Goal: Check status: Check status

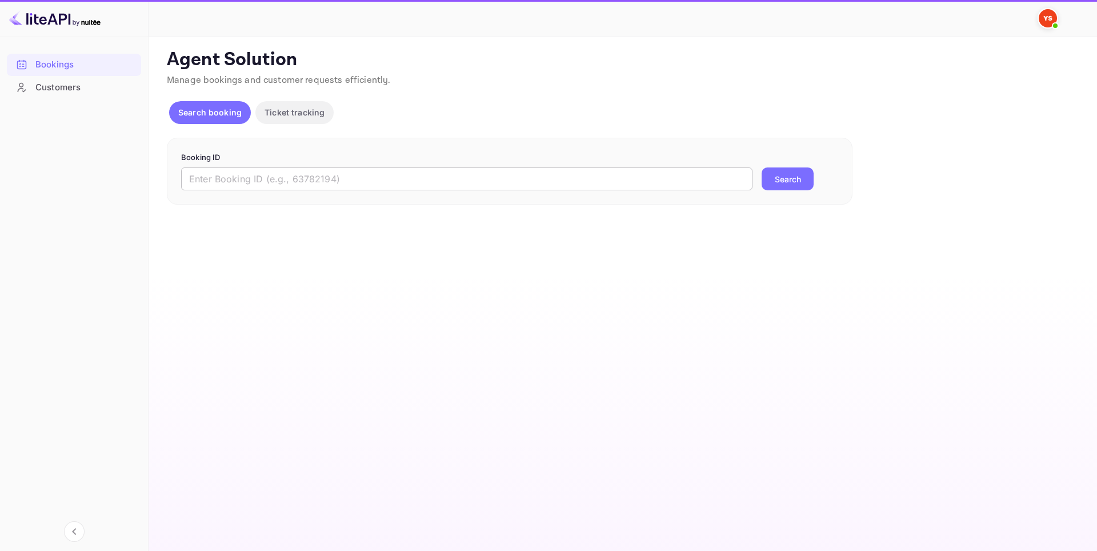
click at [315, 178] on input "text" at bounding box center [466, 178] width 571 height 23
paste input "8613112"
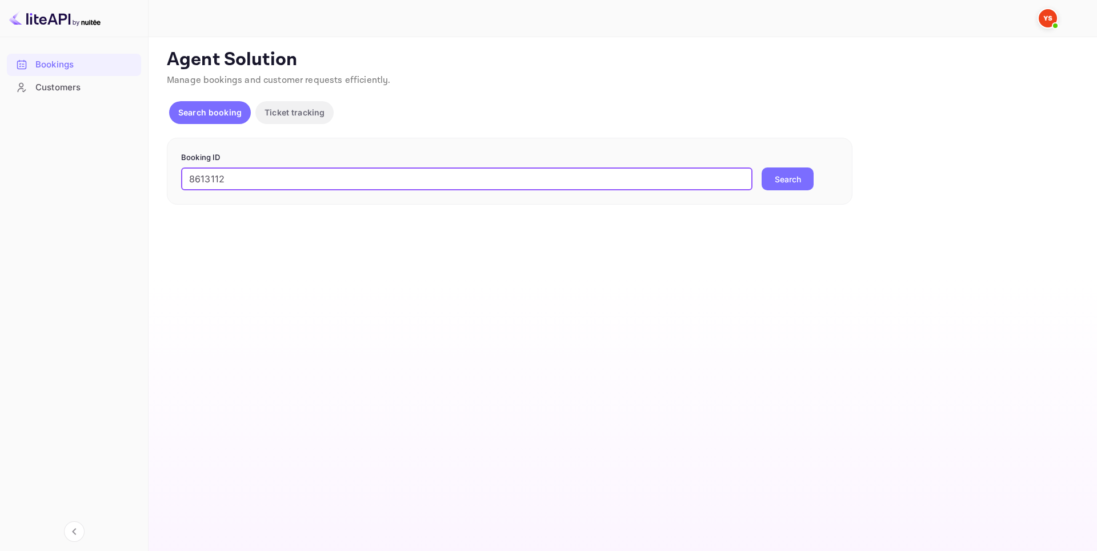
type input "8613112"
click at [787, 178] on button "Search" at bounding box center [788, 178] width 52 height 23
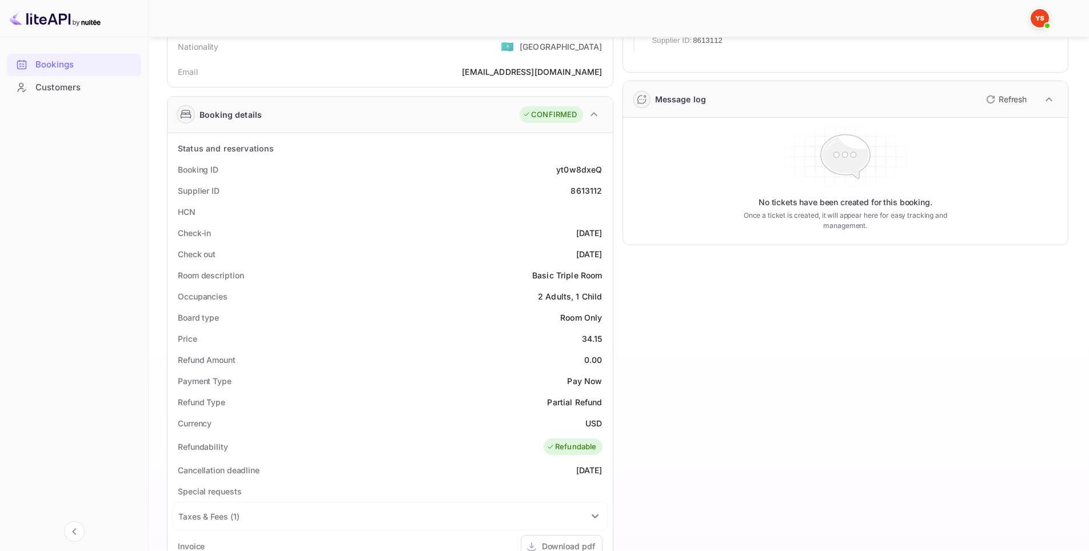
scroll to position [398, 0]
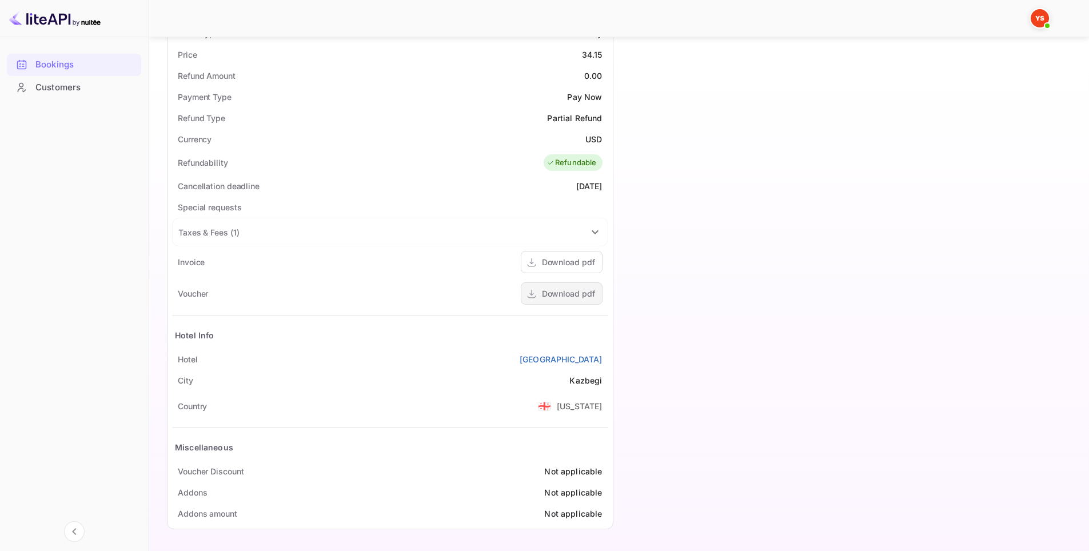
click at [575, 293] on div "Download pdf" at bounding box center [568, 293] width 53 height 12
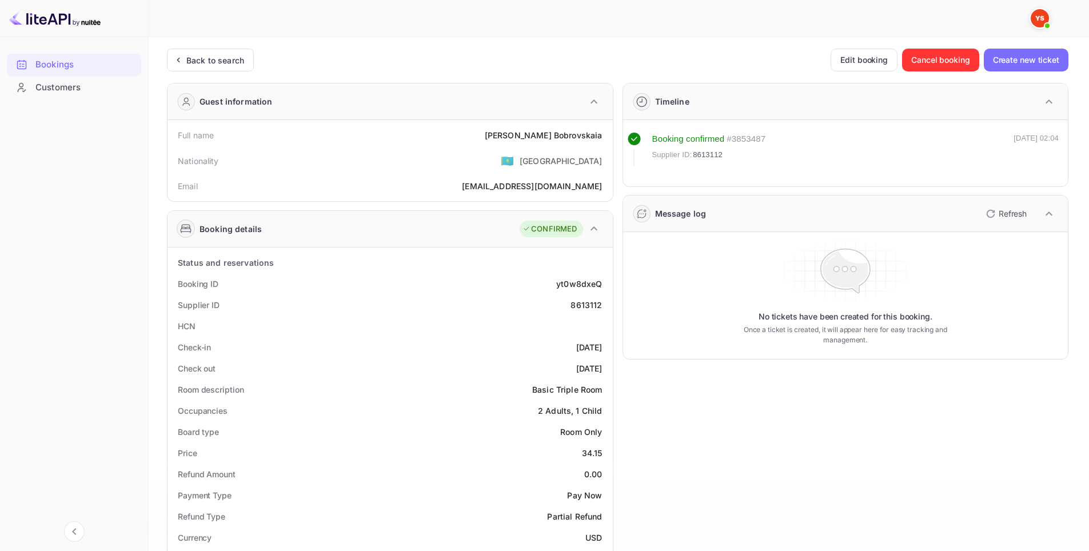
click at [678, 406] on div "Timeline Booking confirmed # 3853487 Supplier ID: 8613112 [DATE] 02:04 Message …" at bounding box center [840, 505] width 455 height 862
drag, startPoint x: 529, startPoint y: 135, endPoint x: 604, endPoint y: 135, distance: 74.9
click at [604, 135] on div "Full name [PERSON_NAME]" at bounding box center [390, 135] width 436 height 21
copy div "[PERSON_NAME]"
drag, startPoint x: 551, startPoint y: 287, endPoint x: 605, endPoint y: 285, distance: 53.2
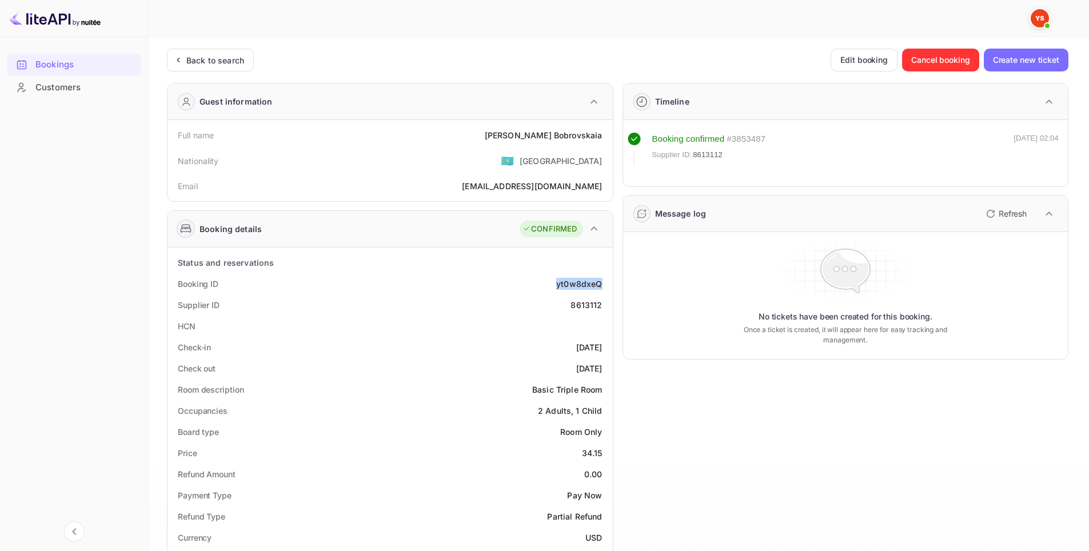
click at [605, 285] on div "Booking ID yt0w8dxeQ" at bounding box center [390, 283] width 436 height 21
copy div "yt0w8dxeQ"
drag, startPoint x: 594, startPoint y: 304, endPoint x: 605, endPoint y: 303, distance: 10.9
click at [605, 303] on div "Supplier ID 8613112" at bounding box center [390, 304] width 436 height 21
copy div "8613112"
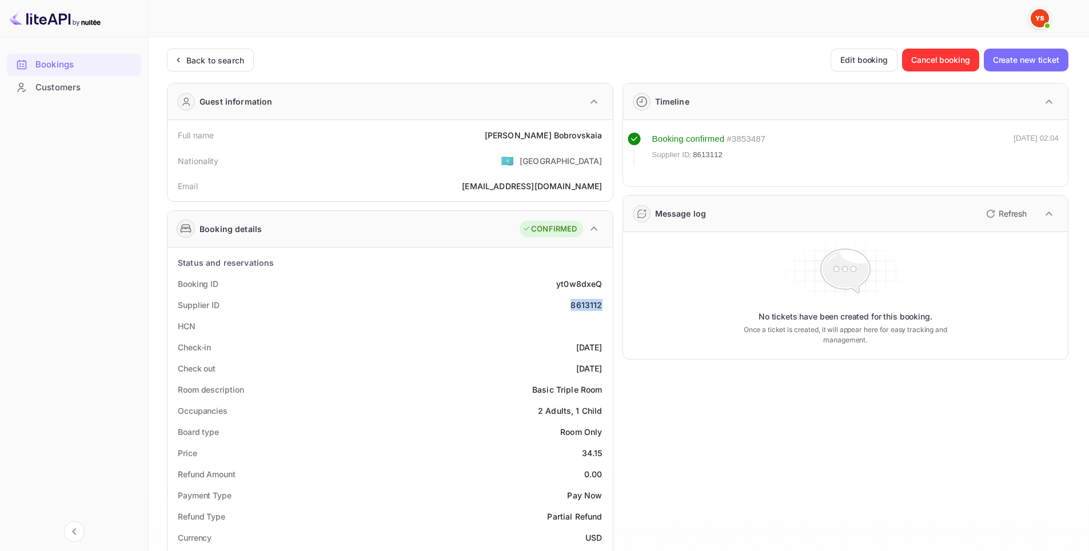
drag, startPoint x: 548, startPoint y: 345, endPoint x: 603, endPoint y: 343, distance: 55.5
click at [603, 343] on div "Check-in [DATE]" at bounding box center [390, 347] width 436 height 21
copy div "[DATE]"
drag, startPoint x: 548, startPoint y: 369, endPoint x: 609, endPoint y: 361, distance: 61.1
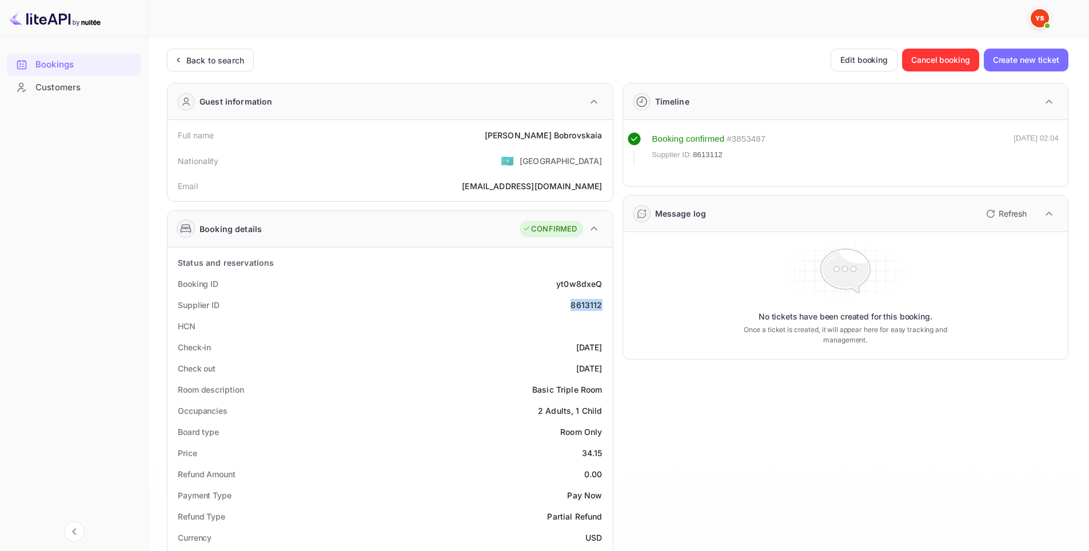
copy div "[DATE]"
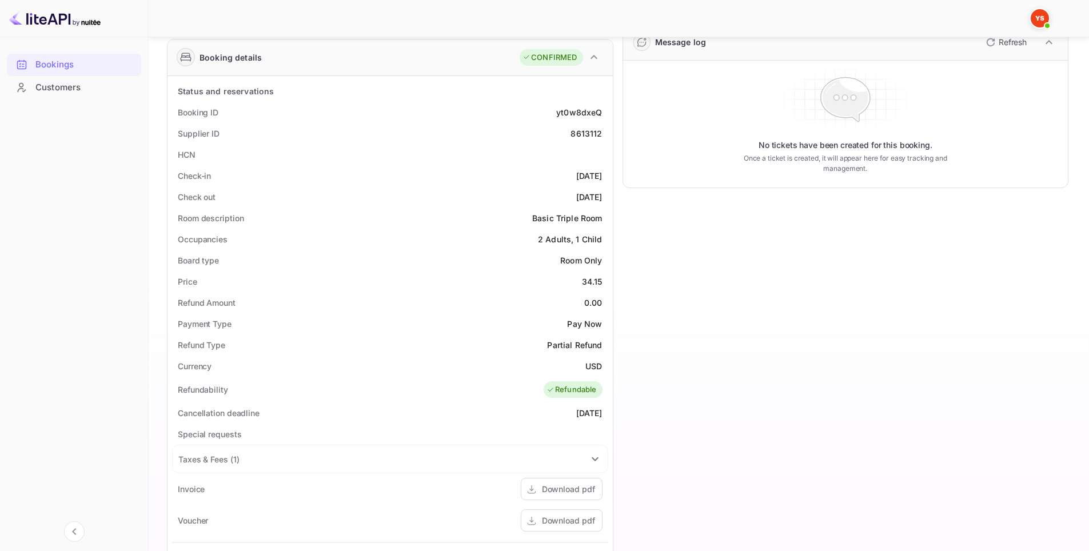
click at [506, 296] on div "Refund Amount 0.00" at bounding box center [390, 302] width 436 height 21
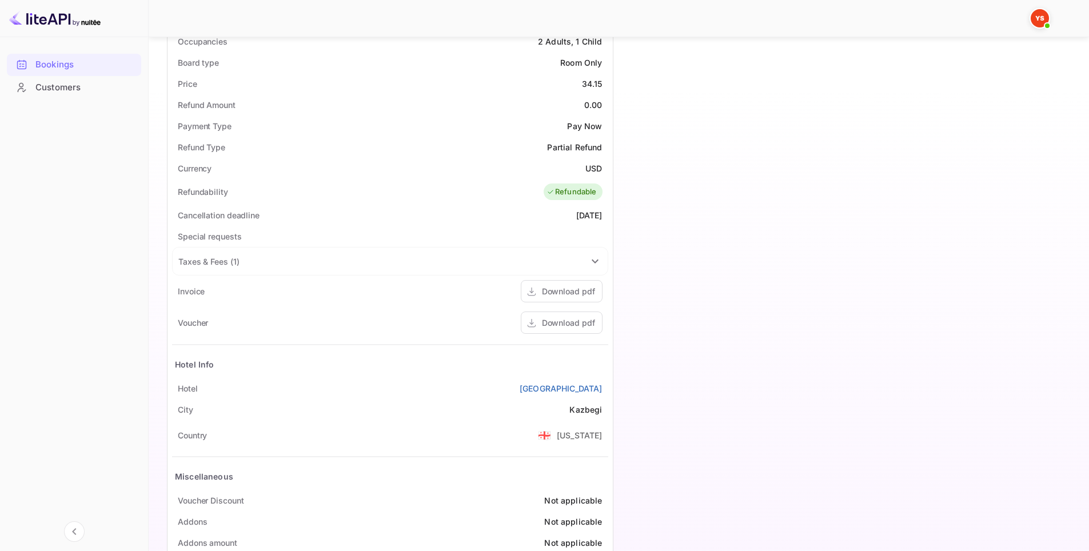
scroll to position [398, 0]
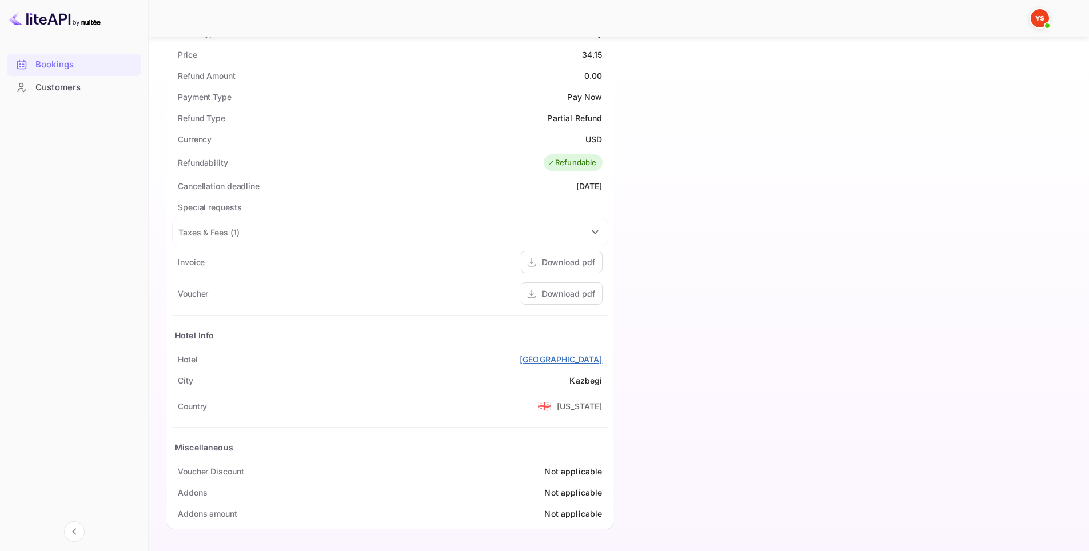
click at [575, 359] on link "[GEOGRAPHIC_DATA]" at bounding box center [560, 359] width 83 height 12
